Goal: Information Seeking & Learning: Find specific page/section

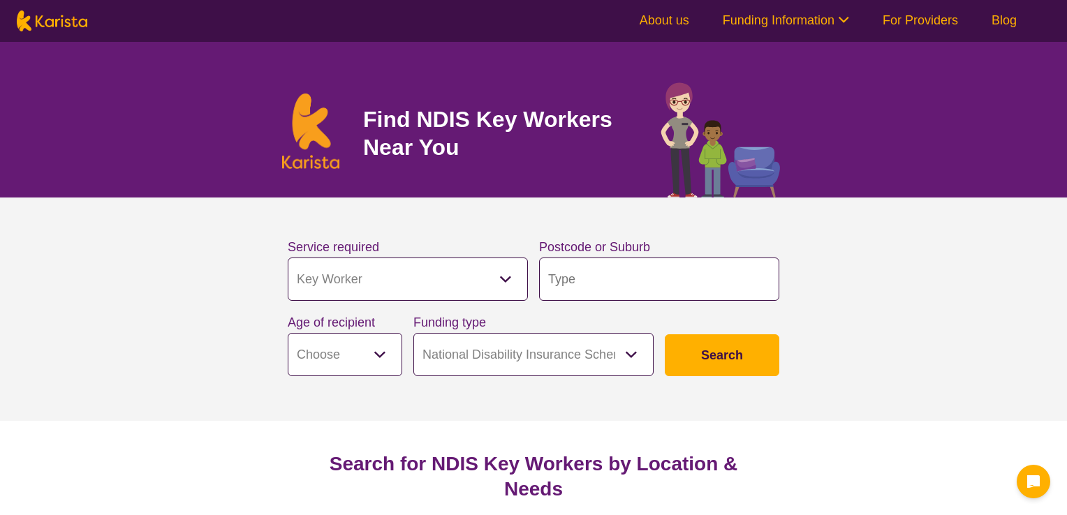
select select "Key Worker"
select select "NDIS"
select select "Key Worker"
select select "NDIS"
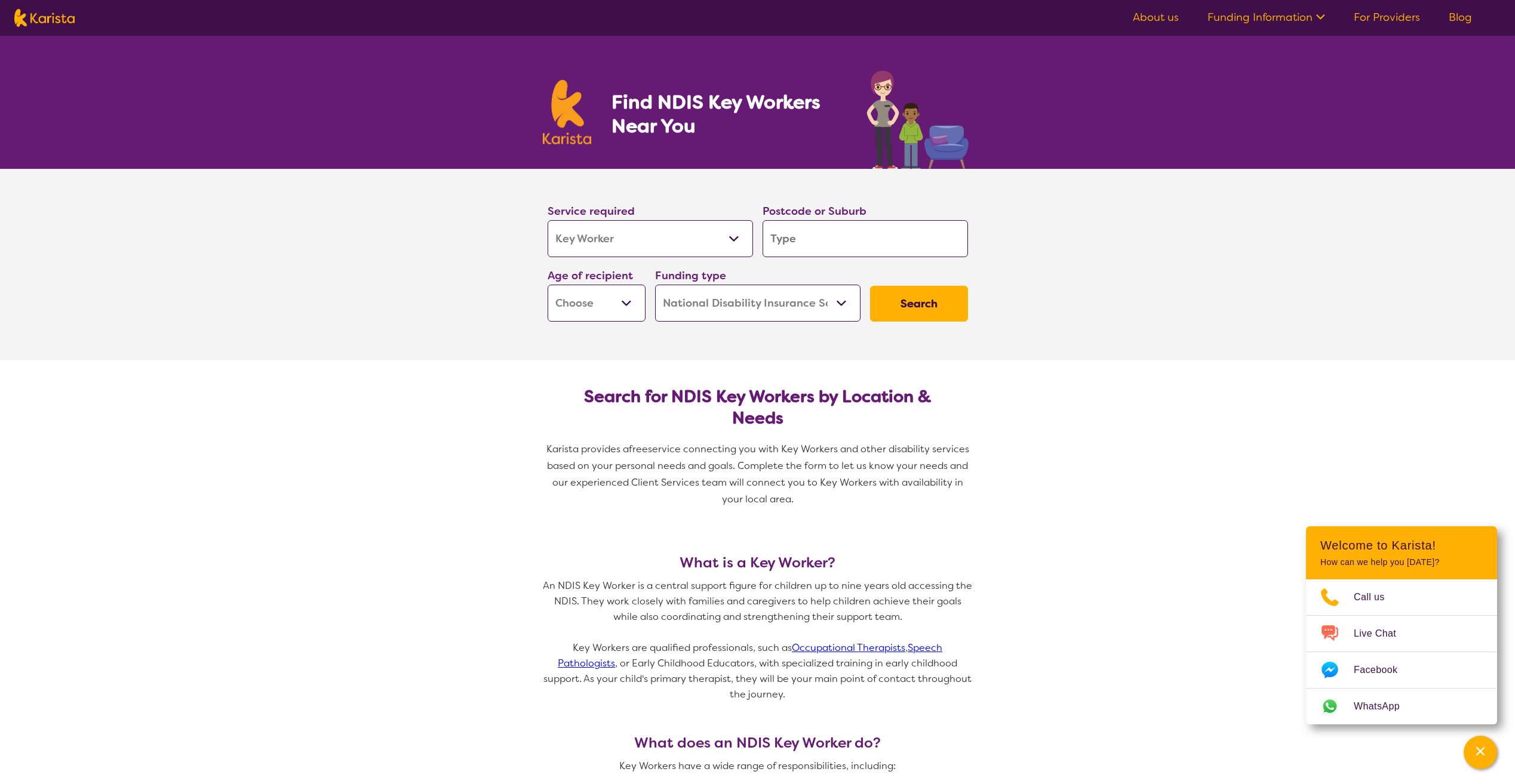
click at [866, 244] on input "search" at bounding box center [866, 239] width 205 height 37
type input "2"
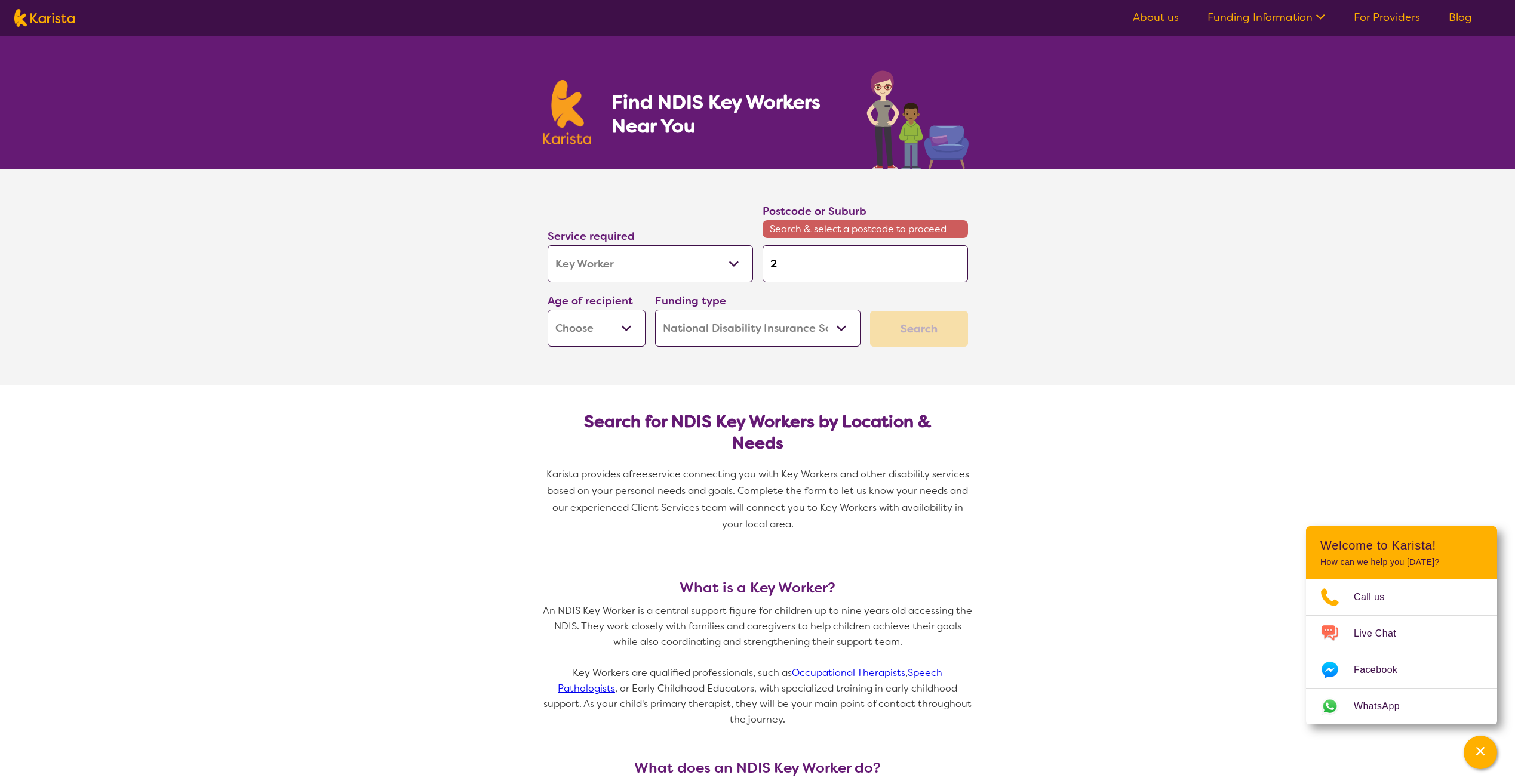
type input "27"
type input "276"
type input "2765"
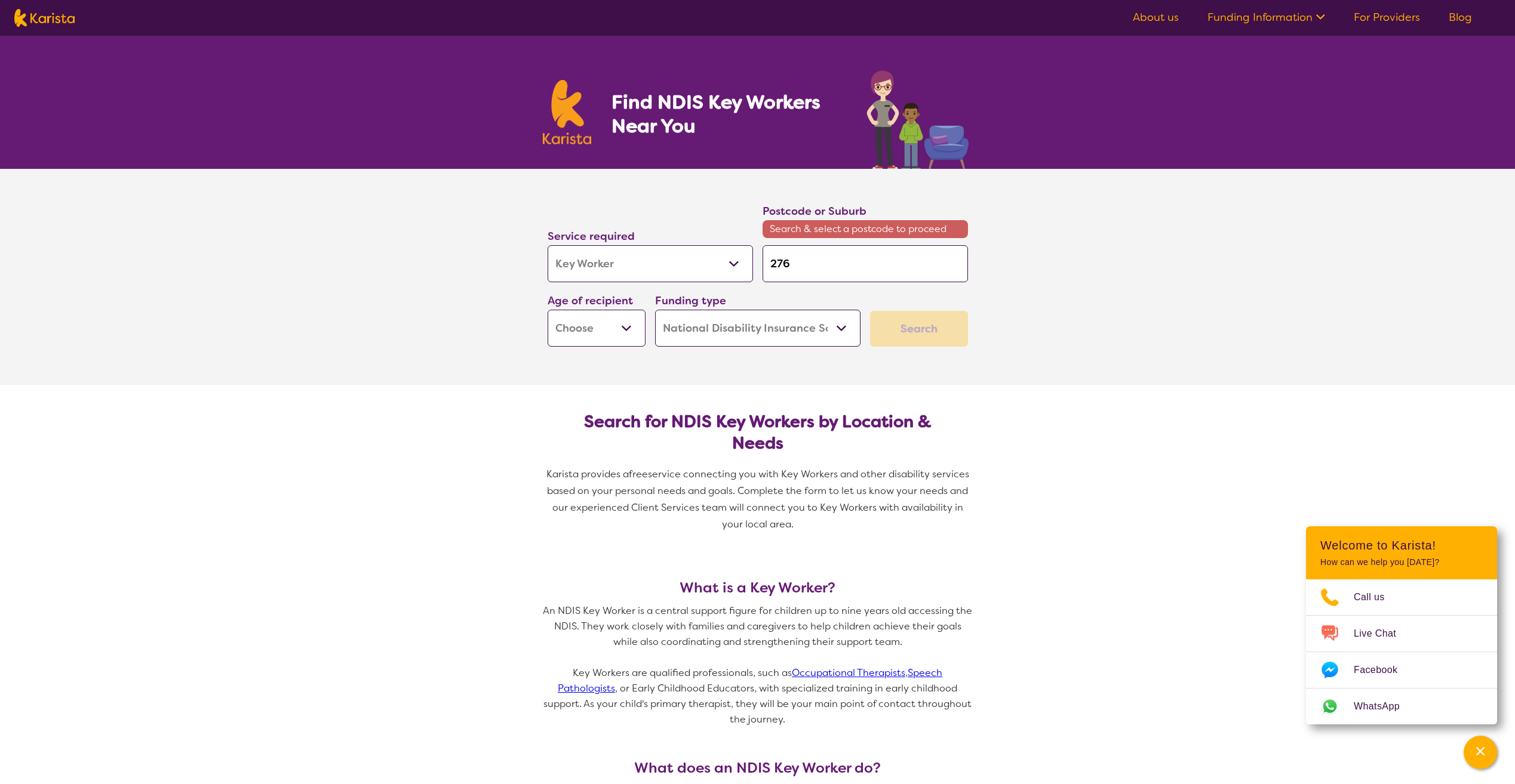
type input "2765"
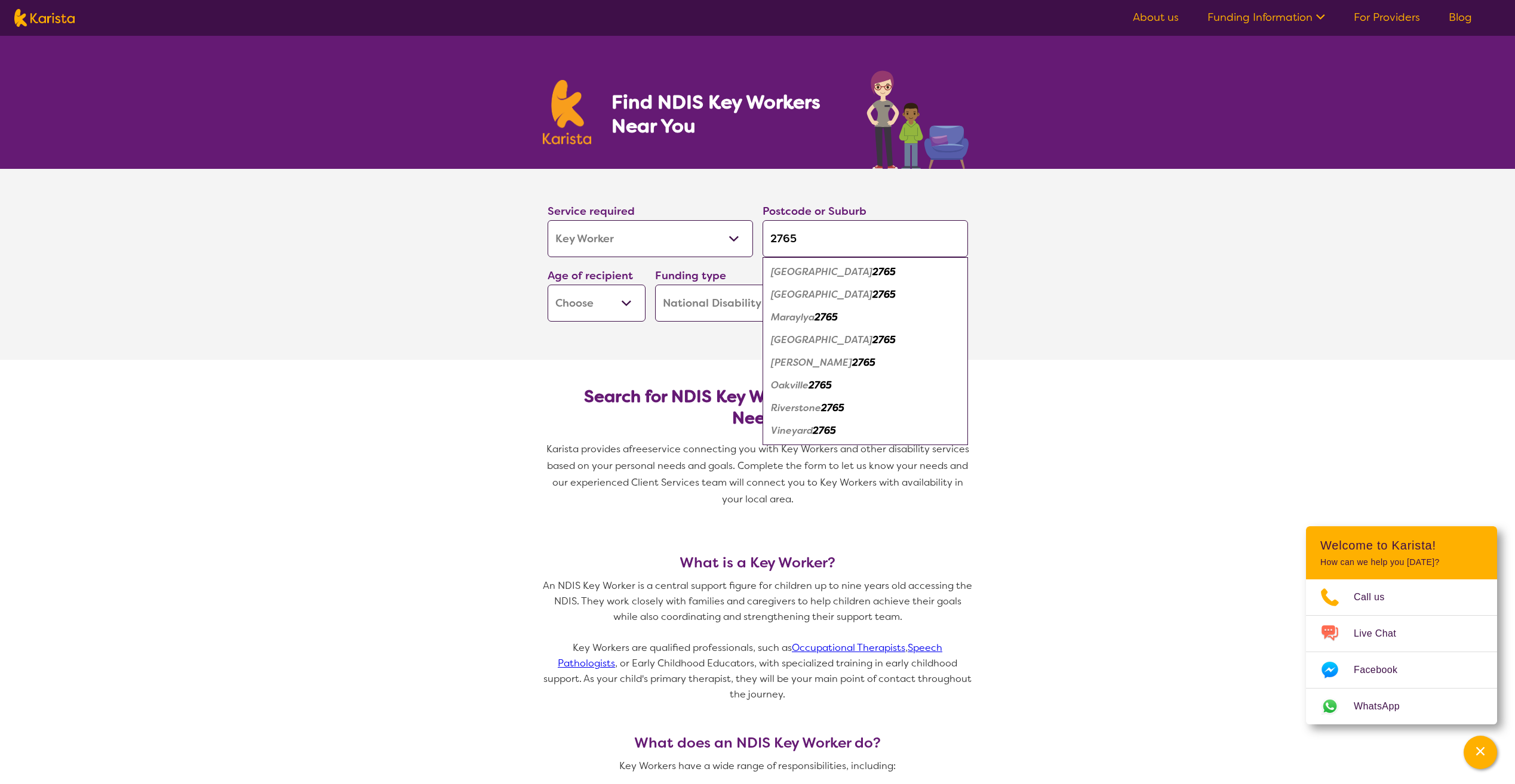
type input "2765"
click at [833, 410] on em "2765" at bounding box center [832, 408] width 23 height 13
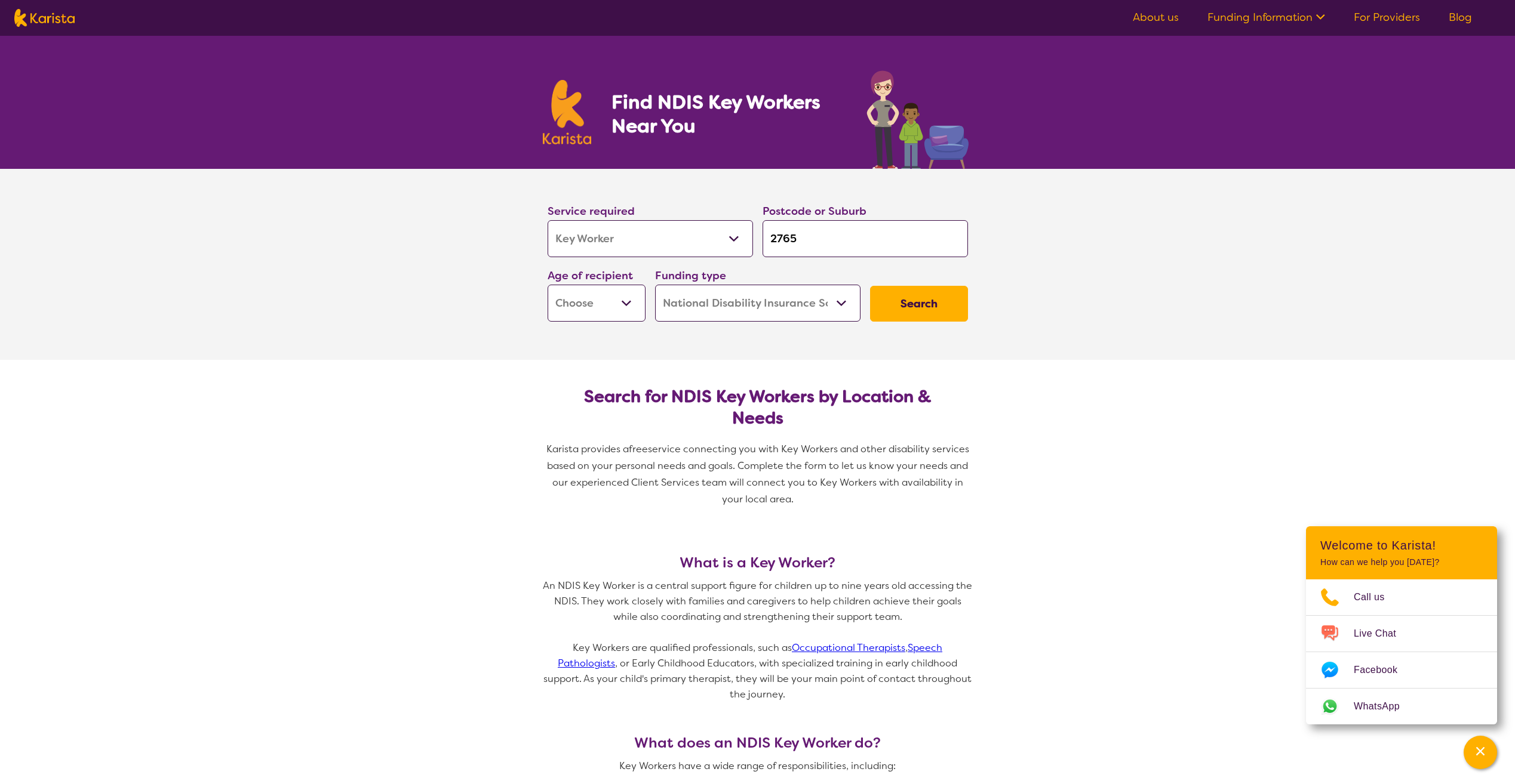
click at [628, 311] on select "Early Childhood - 0 to 9 Child - 10 to 11 Adolescent - 12 to 17 Adult - 18 to 6…" at bounding box center [596, 303] width 98 height 37
select select "AS"
click at [547, 285] on select "Early Childhood - 0 to 9 Child - 10 to 11 Adolescent - 12 to 17 Adult - 18 to 6…" at bounding box center [596, 303] width 98 height 37
select select "AS"
click at [790, 302] on select "Home Care Package (HCP) National Disability Insurance Scheme (NDIS) I don't know" at bounding box center [758, 303] width 205 height 37
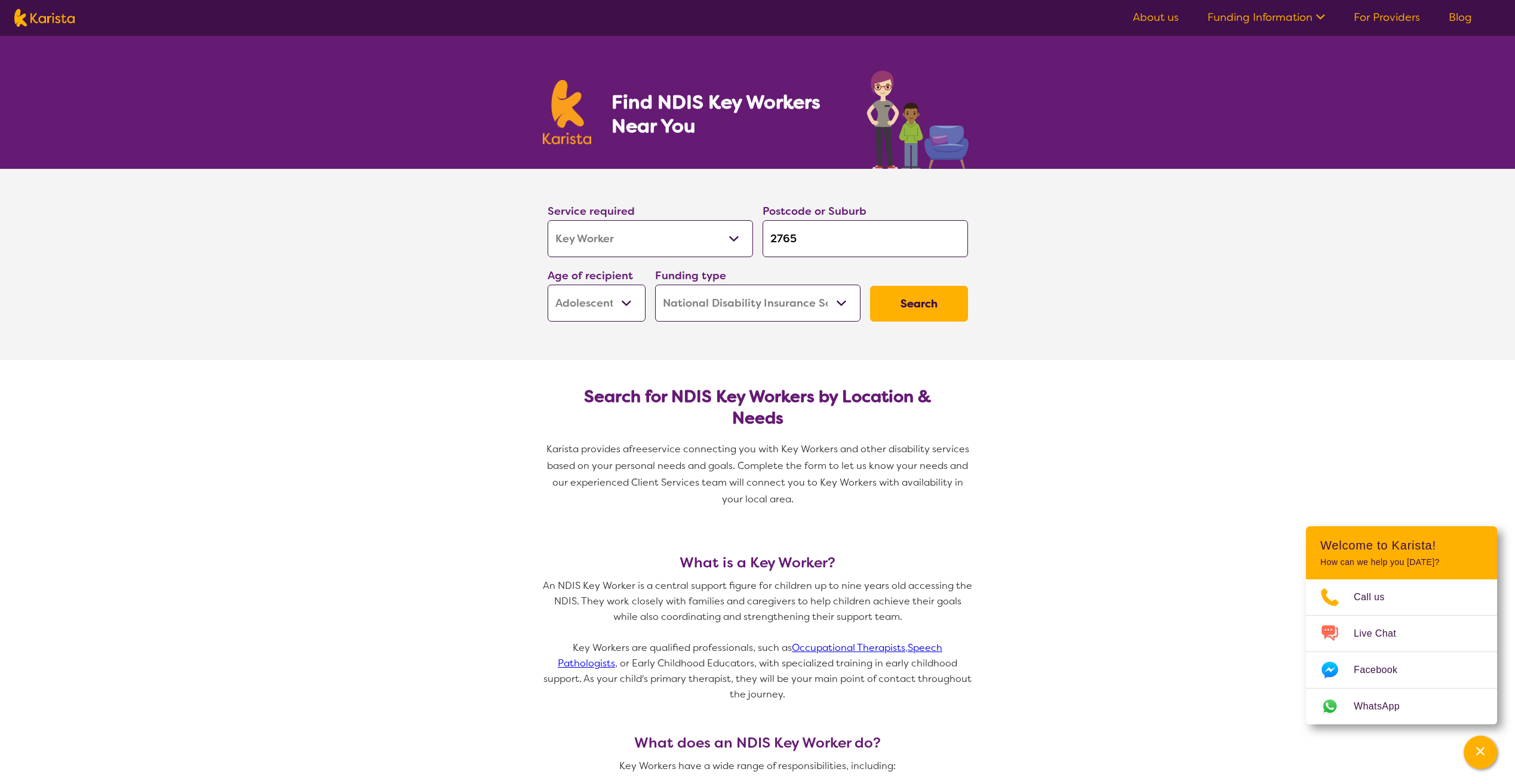
click at [790, 302] on select "Home Care Package (HCP) National Disability Insurance Scheme (NDIS) I don't know" at bounding box center [758, 303] width 205 height 37
click at [736, 241] on select "Allied Health Assistant Assessment ([MEDICAL_DATA] or [MEDICAL_DATA]) Behaviour…" at bounding box center [650, 239] width 205 height 37
click at [912, 299] on button "Search" at bounding box center [919, 304] width 98 height 36
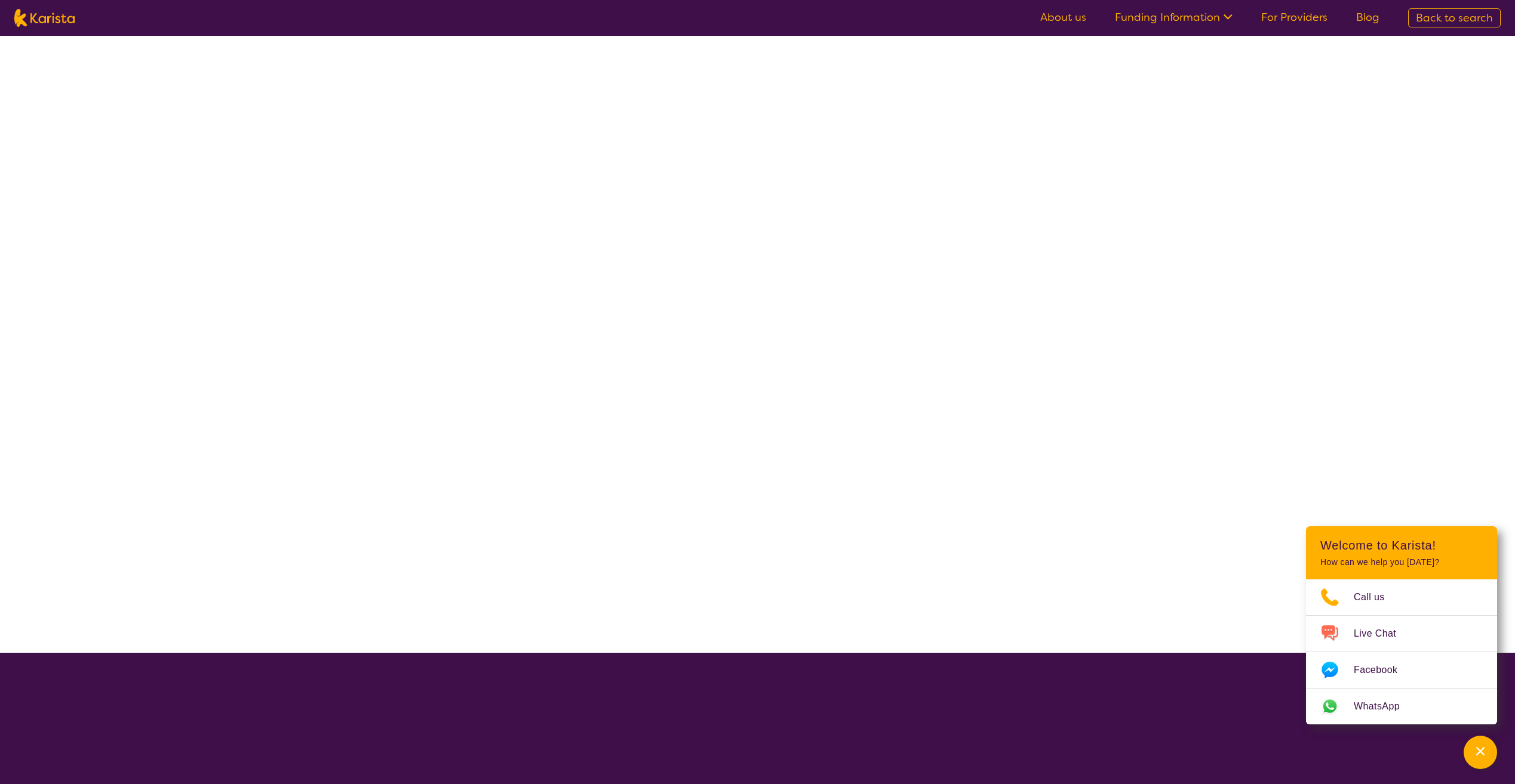
select select "Key Worker"
select select "AS"
select select "NDIS"
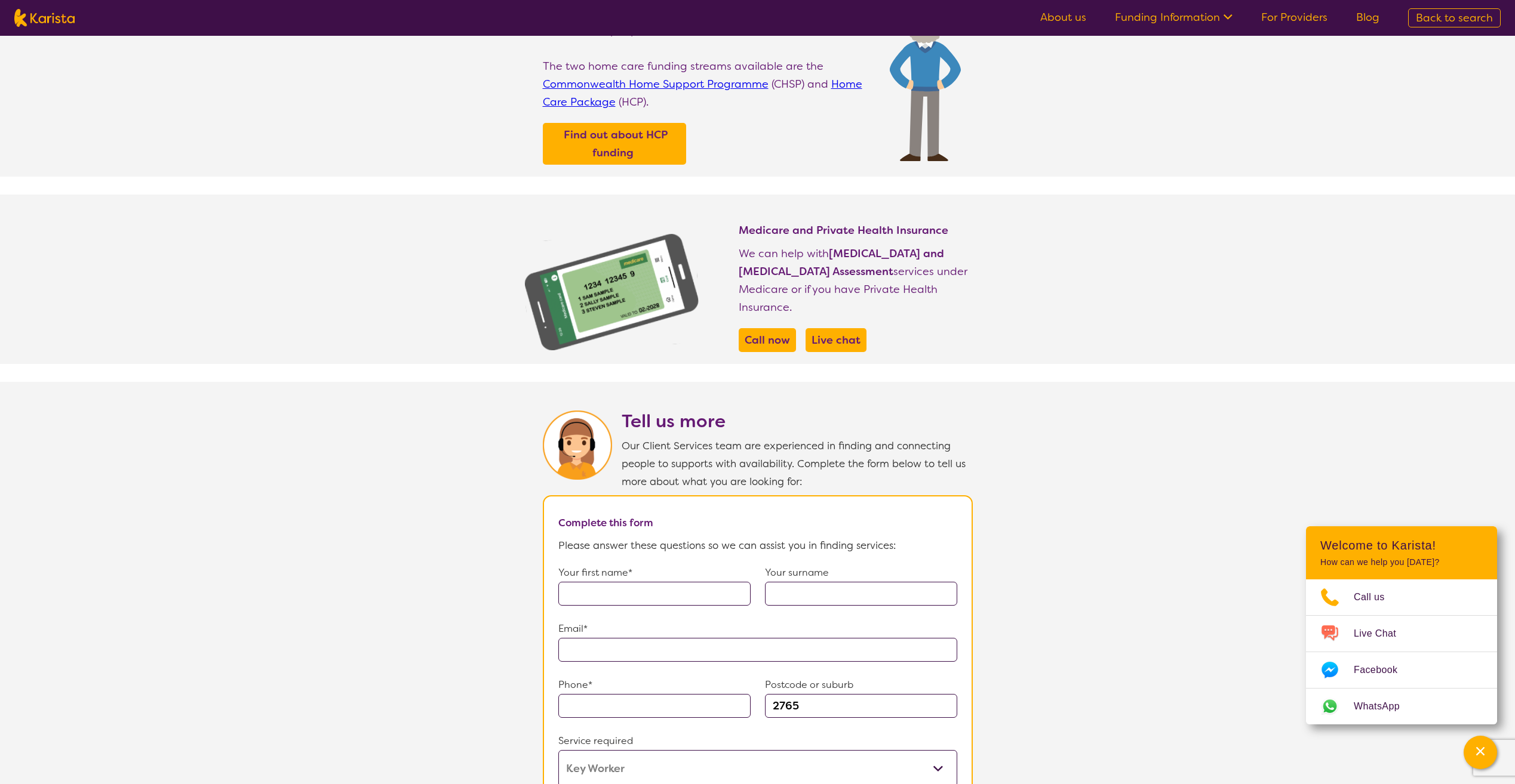
scroll to position [239, 0]
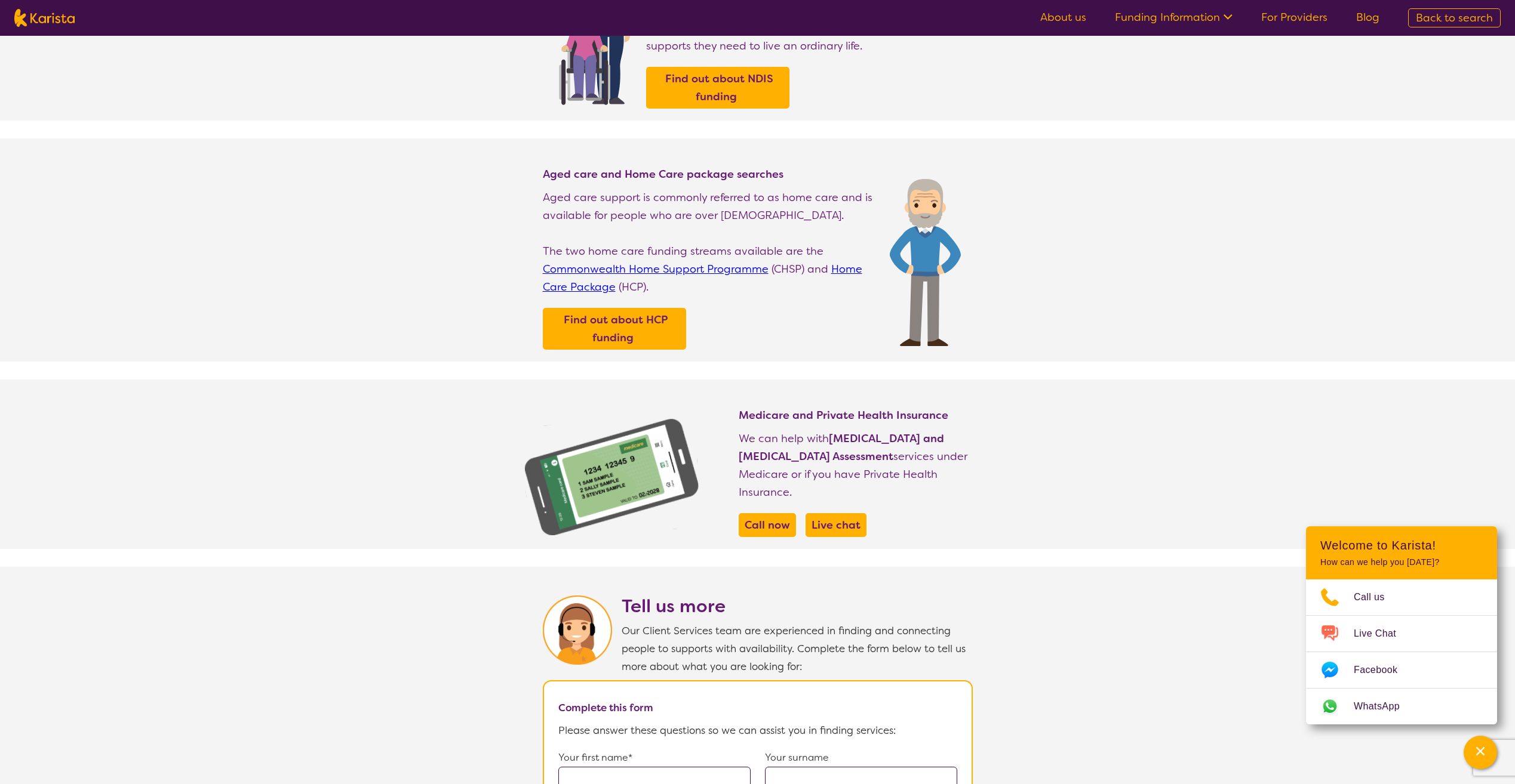
select select "Key Worker"
select select "AS"
select select "NDIS"
select select "Key Worker"
select select "AS"
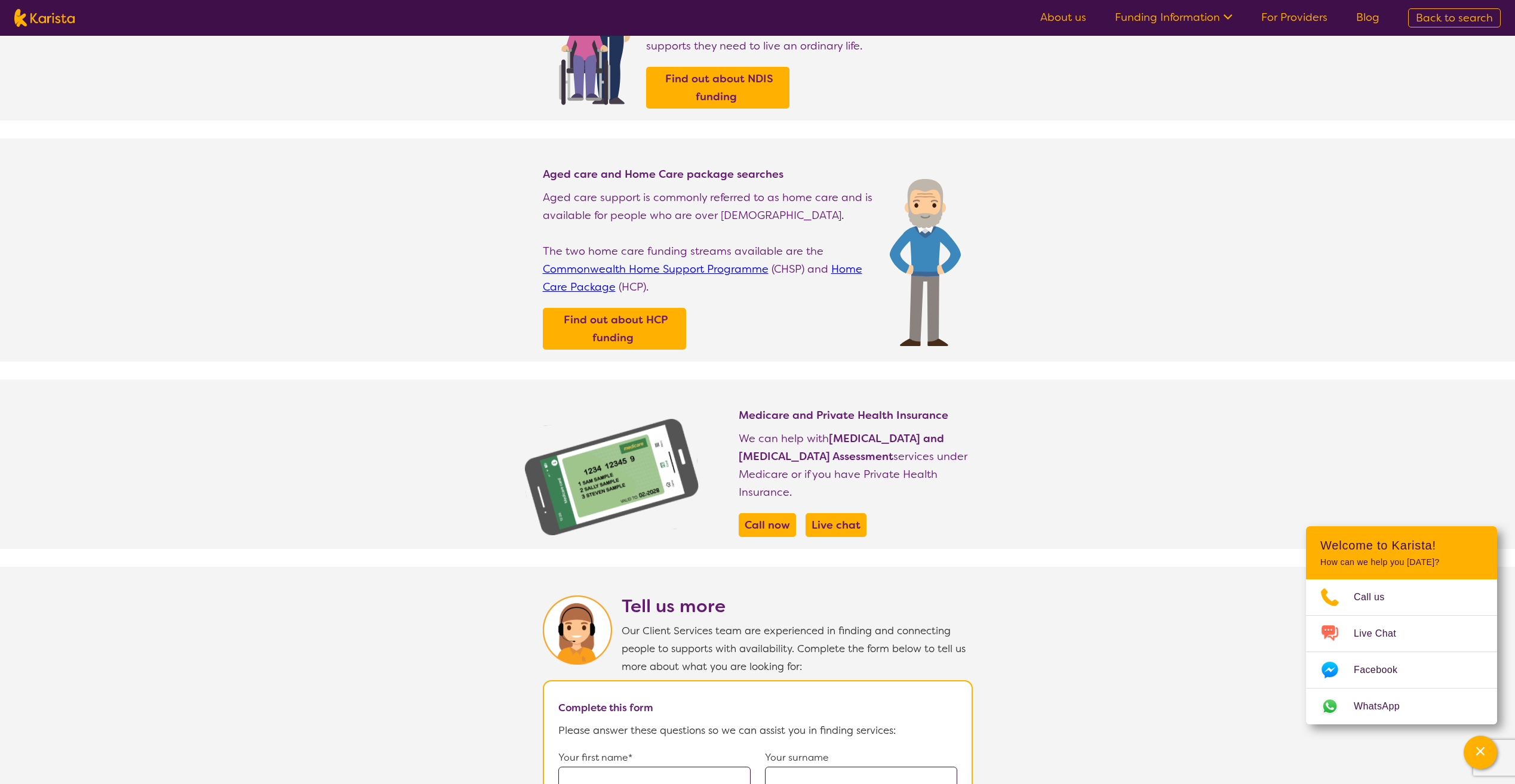
select select "NDIS"
